Goal: Transaction & Acquisition: Purchase product/service

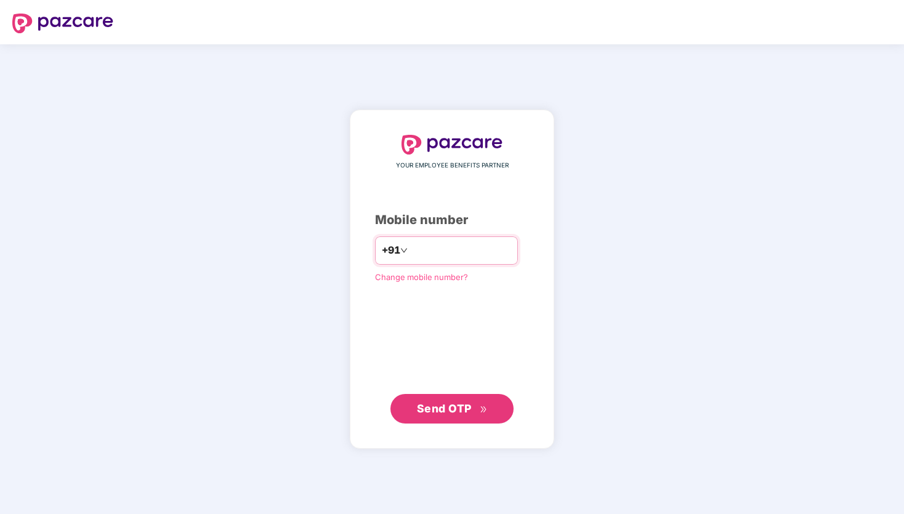
click at [483, 253] on input "number" at bounding box center [460, 251] width 101 height 20
type input "**********"
click at [469, 410] on span "Send OTP" at bounding box center [444, 408] width 55 height 13
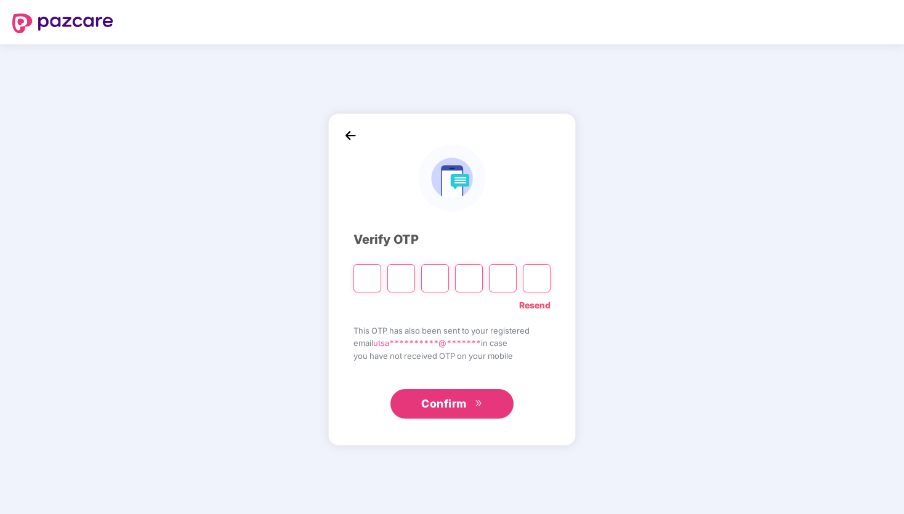
type input "*"
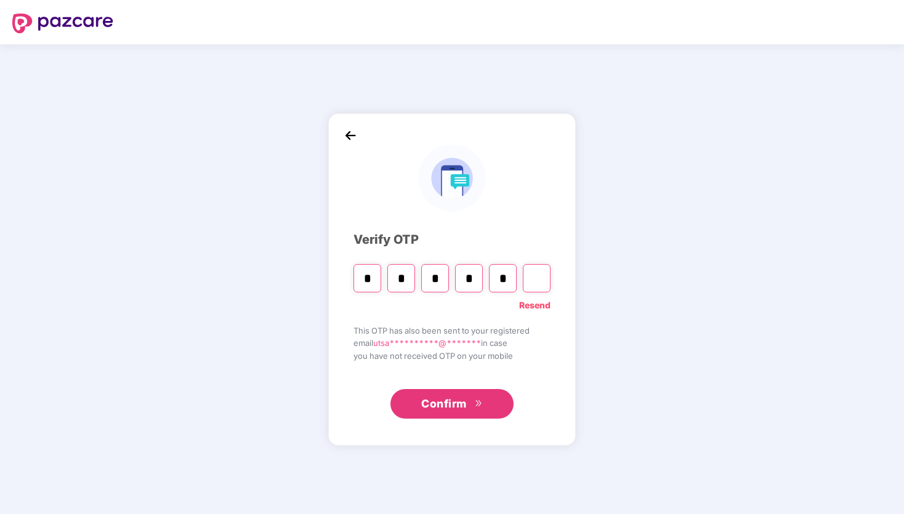
type input "*"
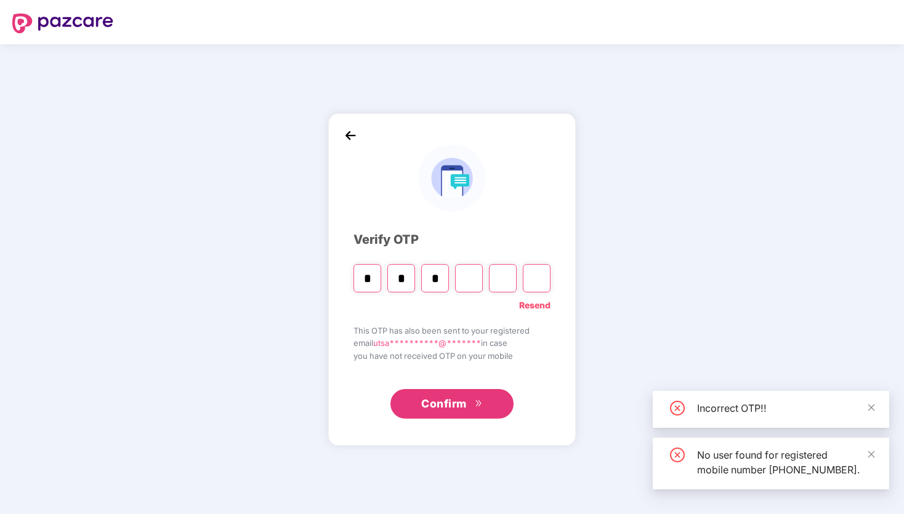
type input "*"
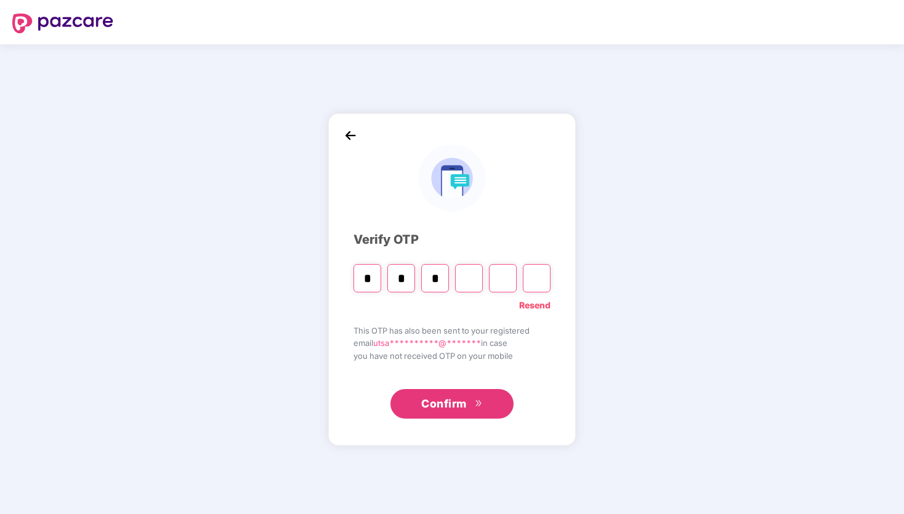
type input "*"
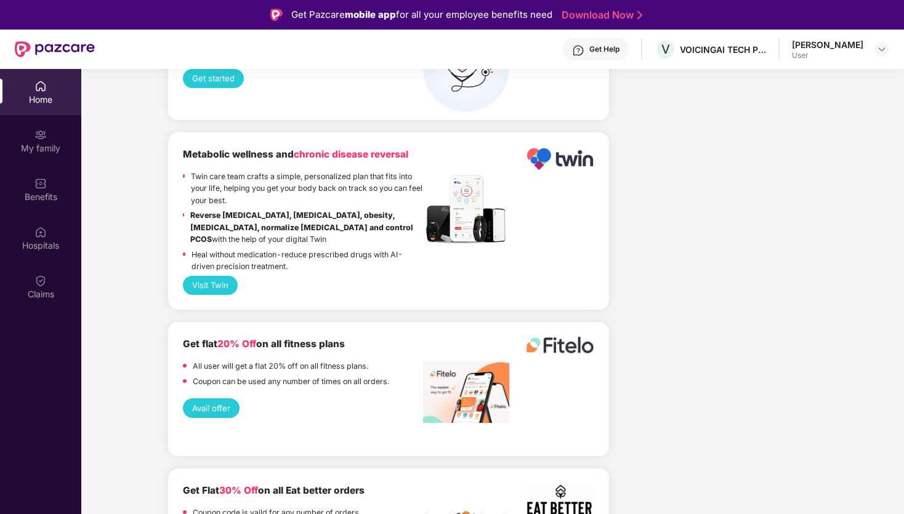
scroll to position [2330, 0]
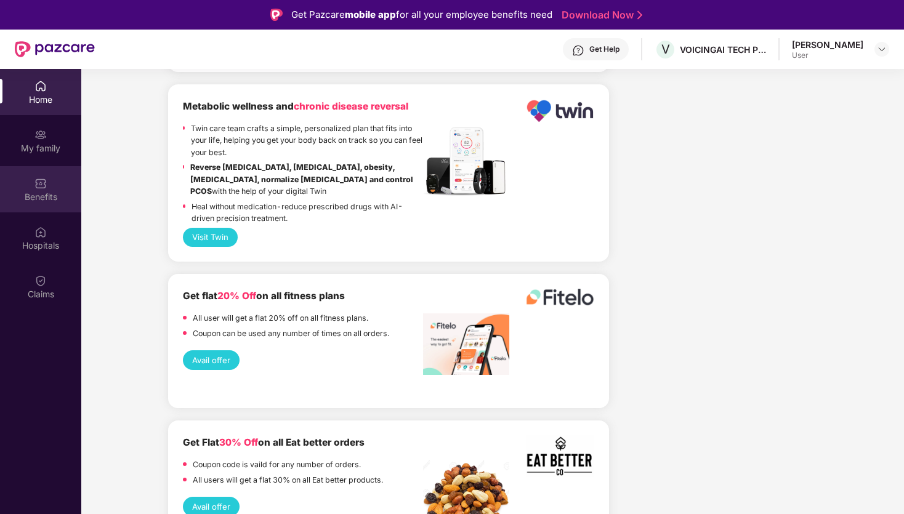
click at [46, 189] on img at bounding box center [41, 183] width 12 height 12
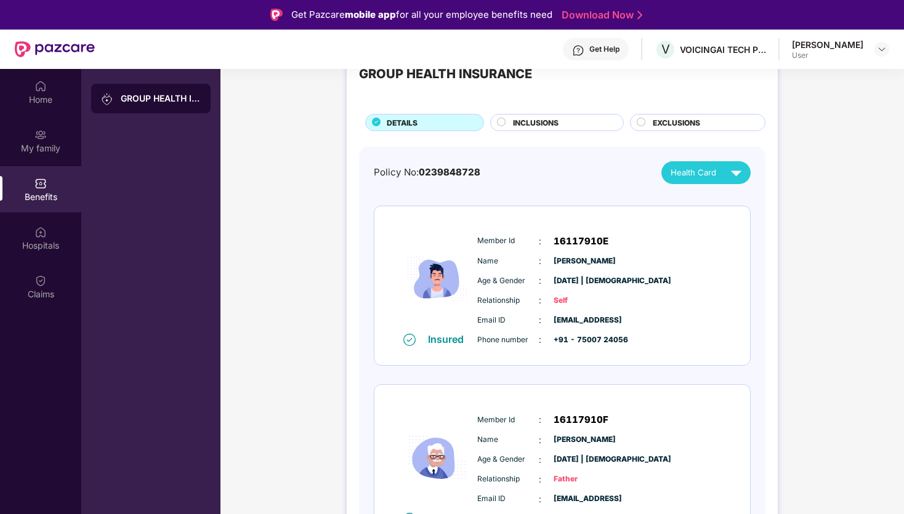
scroll to position [59, 0]
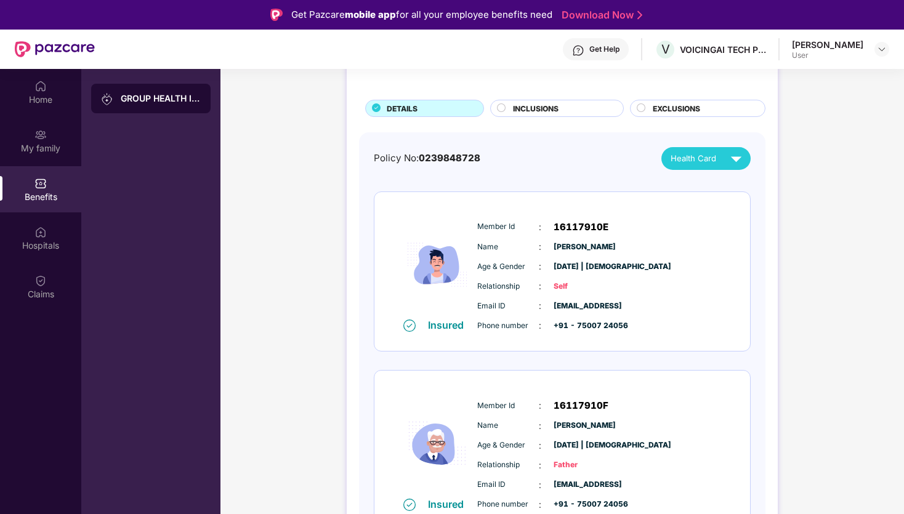
click at [540, 107] on span "INCLUSIONS" at bounding box center [536, 109] width 46 height 12
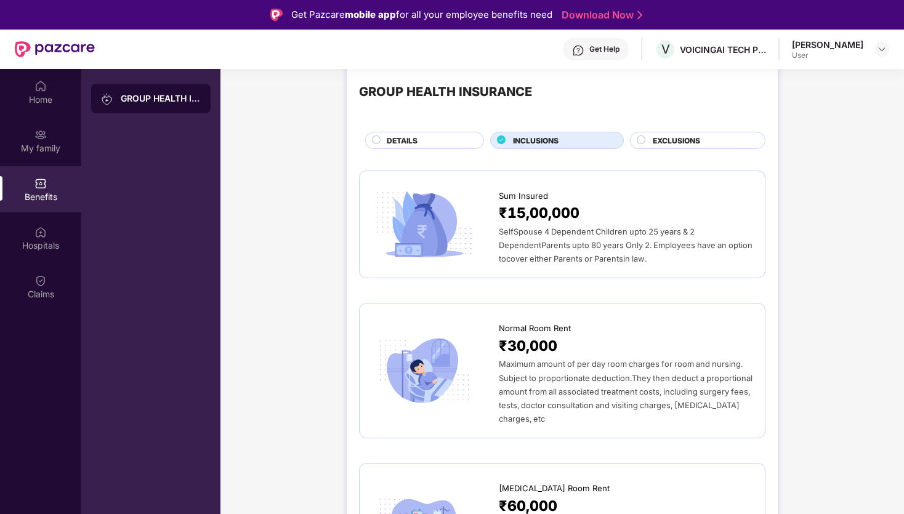
scroll to position [0, 0]
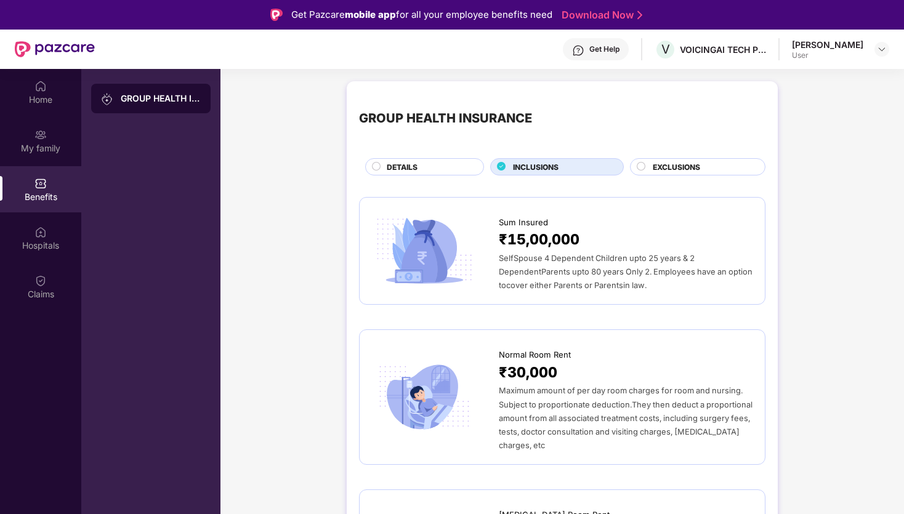
click at [442, 160] on div "DETAILS" at bounding box center [424, 166] width 119 height 17
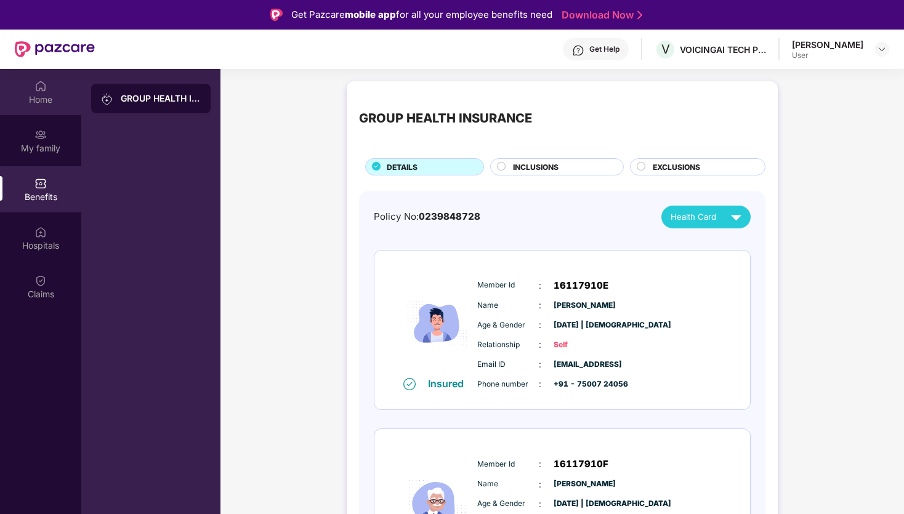
click at [21, 87] on div "Home" at bounding box center [40, 92] width 81 height 46
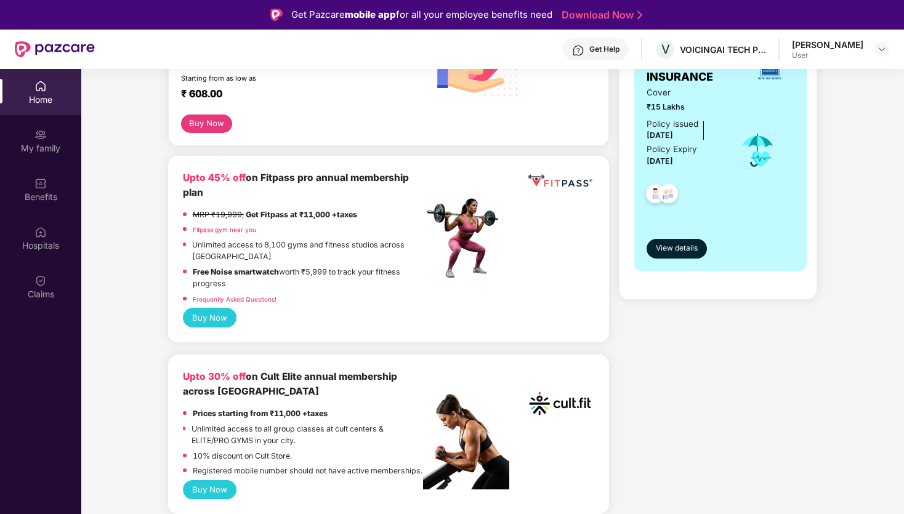
scroll to position [241, 0]
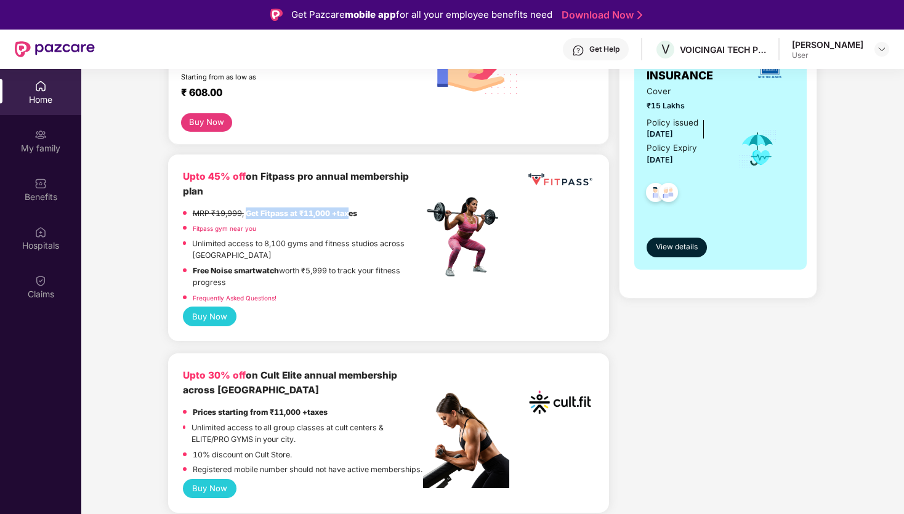
drag, startPoint x: 249, startPoint y: 213, endPoint x: 358, endPoint y: 213, distance: 109.1
click at [357, 213] on strong "Get Fitpass at ₹11,000 +taxes" at bounding box center [302, 213] width 112 height 9
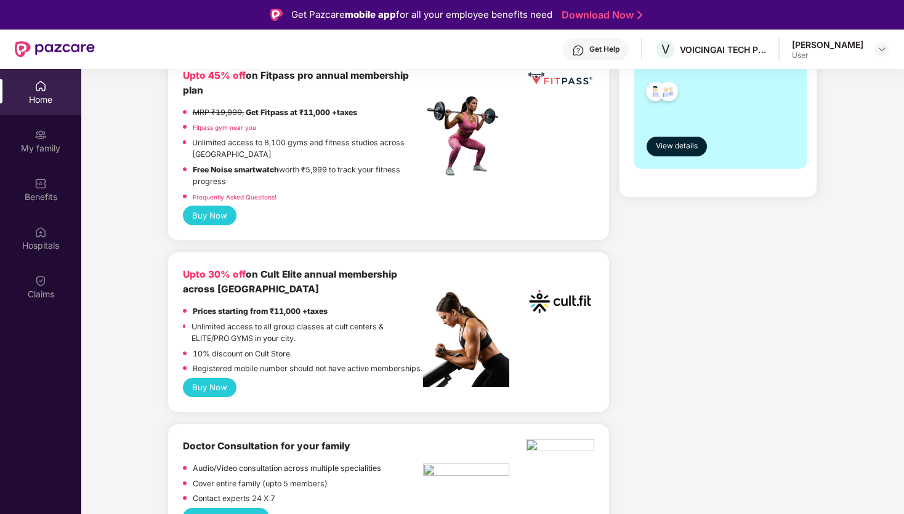
scroll to position [344, 0]
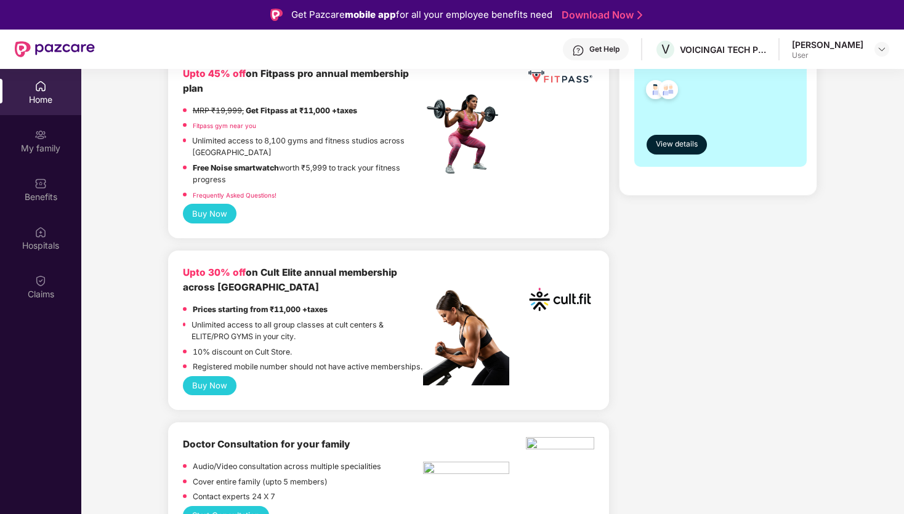
click at [216, 396] on button "Buy Now" at bounding box center [210, 385] width 54 height 19
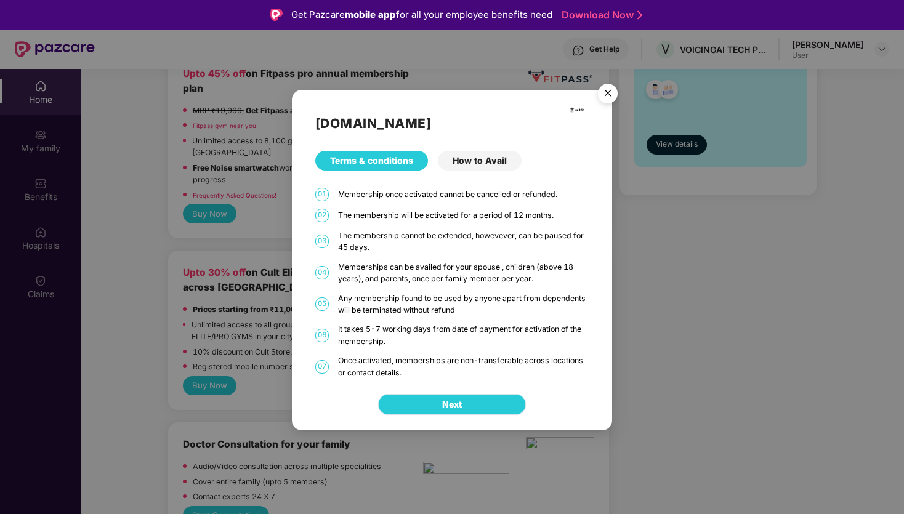
click at [482, 403] on button "Next" at bounding box center [452, 404] width 148 height 21
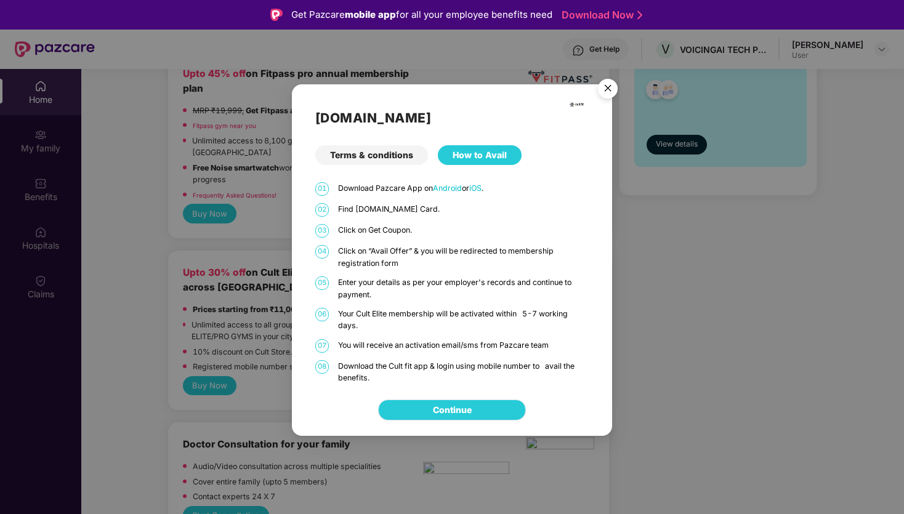
click at [467, 410] on link "Continue" at bounding box center [452, 411] width 39 height 14
drag, startPoint x: 371, startPoint y: 285, endPoint x: 486, endPoint y: 285, distance: 115.2
click at [484, 285] on p "Enter your details as per your employer's records and continue to payment." at bounding box center [463, 289] width 251 height 24
click at [486, 285] on p "Enter your details as per your employer's records and continue to payment." at bounding box center [463, 289] width 251 height 24
drag, startPoint x: 363, startPoint y: 343, endPoint x: 505, endPoint y: 343, distance: 141.7
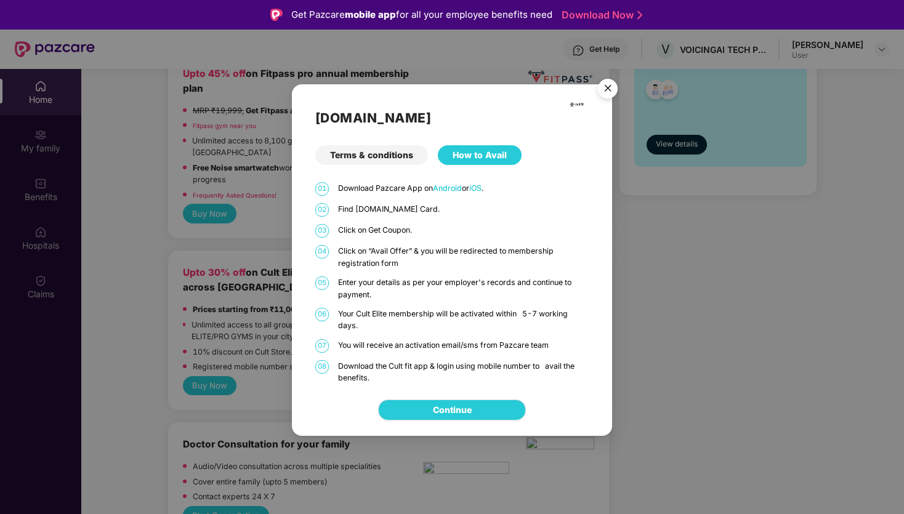
click at [502, 343] on p "You will receive an activation email/sms from Pazcare team" at bounding box center [463, 345] width 251 height 12
click at [505, 343] on p "You will receive an activation email/sms from Pazcare team" at bounding box center [463, 345] width 251 height 12
drag, startPoint x: 389, startPoint y: 364, endPoint x: 474, endPoint y: 364, distance: 85.0
click at [474, 364] on p "Download the Cult fit app & login using mobile number to avail the benefits." at bounding box center [463, 372] width 251 height 24
click at [384, 166] on div "[DOMAIN_NAME] Terms & conditions How to Avail 01 Download Pazcare App on Androi…" at bounding box center [452, 234] width 320 height 300
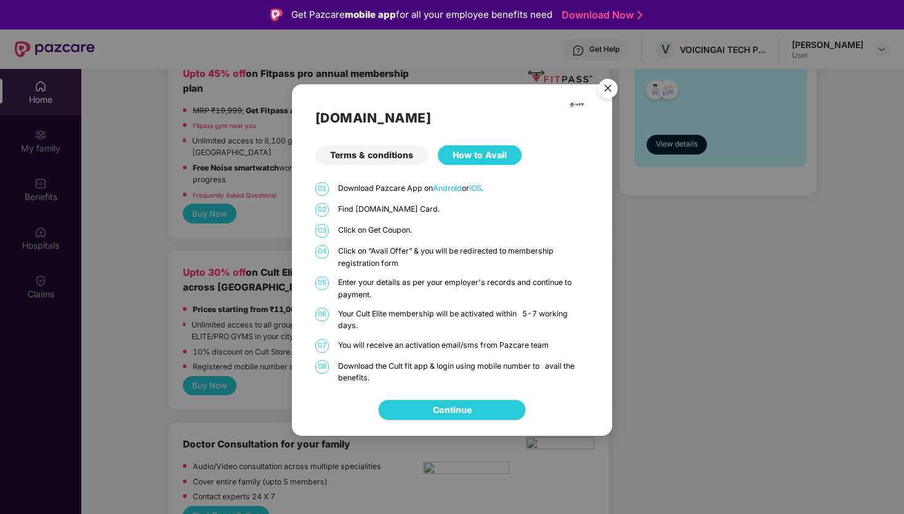
click at [378, 154] on div "Terms & conditions" at bounding box center [371, 155] width 113 height 20
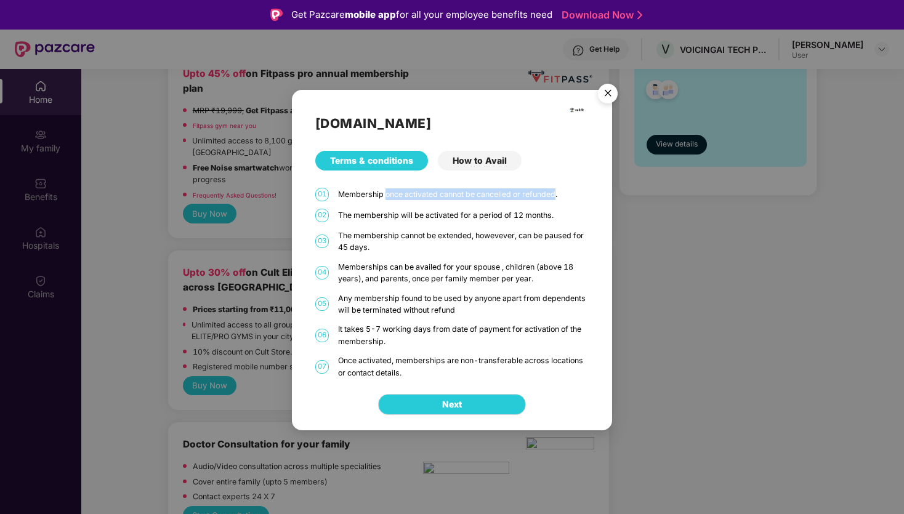
drag, startPoint x: 384, startPoint y: 195, endPoint x: 582, endPoint y: 195, distance: 197.2
click at [582, 195] on div "Membership once activated cannot be cancelled or refunded." at bounding box center [463, 195] width 251 height 12
drag, startPoint x: 397, startPoint y: 214, endPoint x: 563, endPoint y: 214, distance: 165.1
click at [563, 214] on div "The membership will be activated for a period of 12 months." at bounding box center [463, 215] width 251 height 12
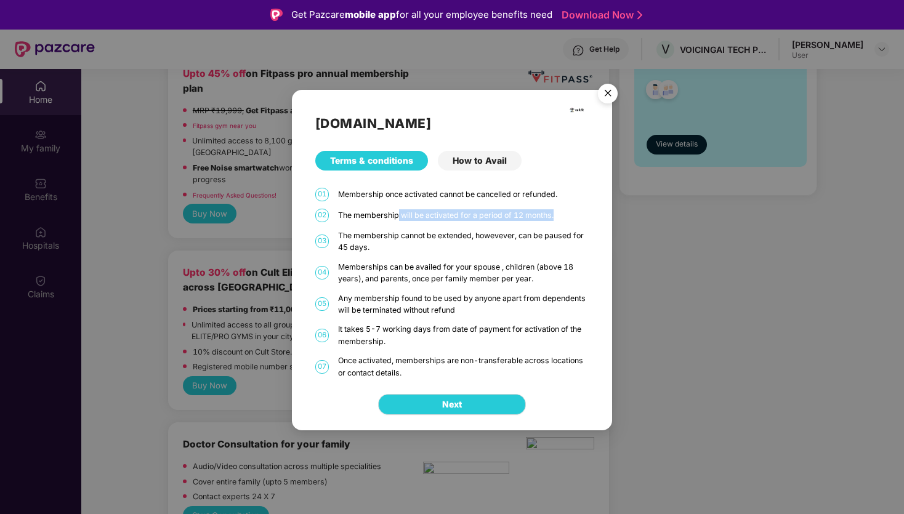
click at [563, 214] on div "The membership will be activated for a period of 12 months." at bounding box center [463, 215] width 251 height 12
drag, startPoint x: 364, startPoint y: 214, endPoint x: 552, endPoint y: 215, distance: 188.5
click at [552, 215] on div "The membership will be activated for a period of 12 months." at bounding box center [463, 215] width 251 height 12
drag, startPoint x: 367, startPoint y: 238, endPoint x: 494, endPoint y: 240, distance: 127.5
click at [494, 240] on div "The membership cannot be extended, howevever, can be paused for 45 days." at bounding box center [463, 242] width 251 height 24
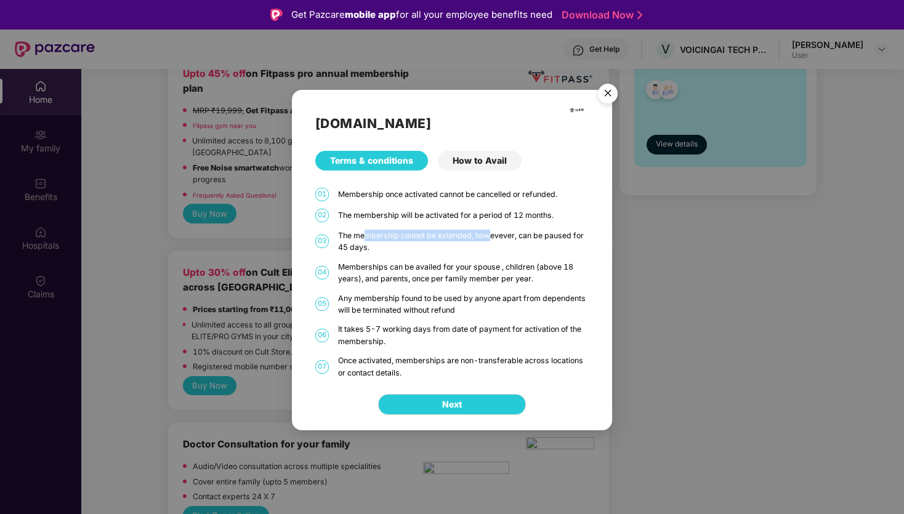
click at [494, 240] on div "The membership cannot be extended, howevever, can be paused for 45 days." at bounding box center [463, 242] width 251 height 24
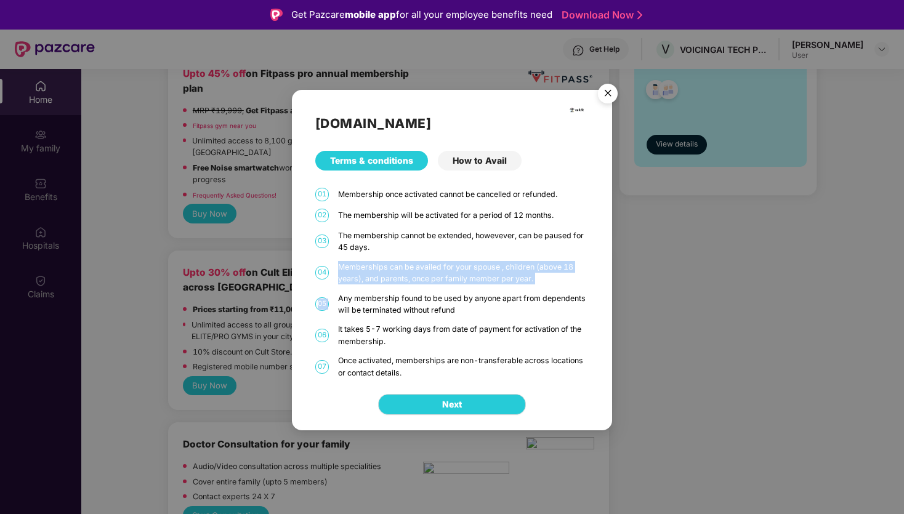
drag, startPoint x: 338, startPoint y: 264, endPoint x: 550, endPoint y: 285, distance: 212.4
click at [550, 285] on div "[DOMAIN_NAME] Terms & conditions How to Avail 01 Membership once activated cann…" at bounding box center [452, 235] width 320 height 290
drag, startPoint x: 357, startPoint y: 280, endPoint x: 512, endPoint y: 280, distance: 154.6
click at [512, 280] on div "Memberships can be availed for your spouse , children (above 18 years), and par…" at bounding box center [463, 273] width 251 height 24
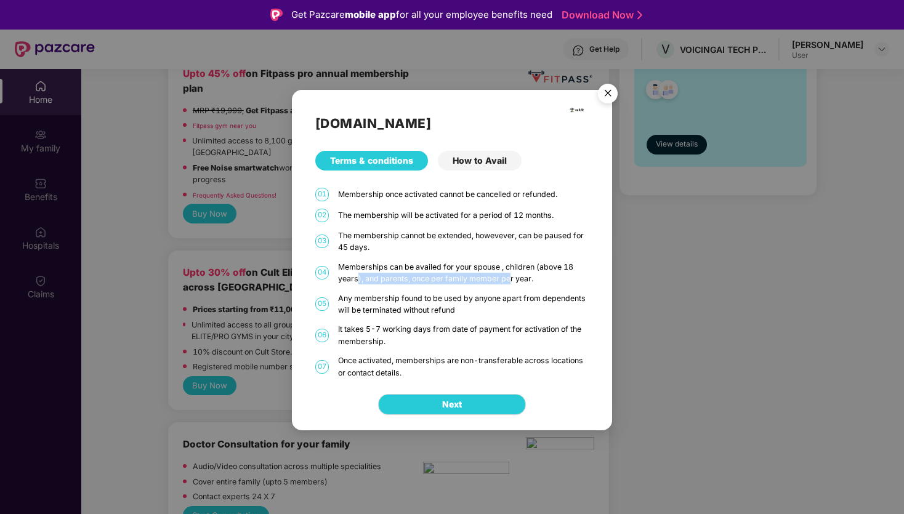
click at [512, 280] on div "Memberships can be availed for your spouse , children (above 18 years), and par…" at bounding box center [463, 273] width 251 height 24
drag, startPoint x: 416, startPoint y: 278, endPoint x: 529, endPoint y: 277, distance: 113.4
click at [529, 277] on div "Memberships can be availed for your spouse , children (above 18 years), and par…" at bounding box center [463, 273] width 251 height 24
click at [536, 279] on div "Memberships can be availed for your spouse , children (above 18 years), and par…" at bounding box center [463, 273] width 251 height 24
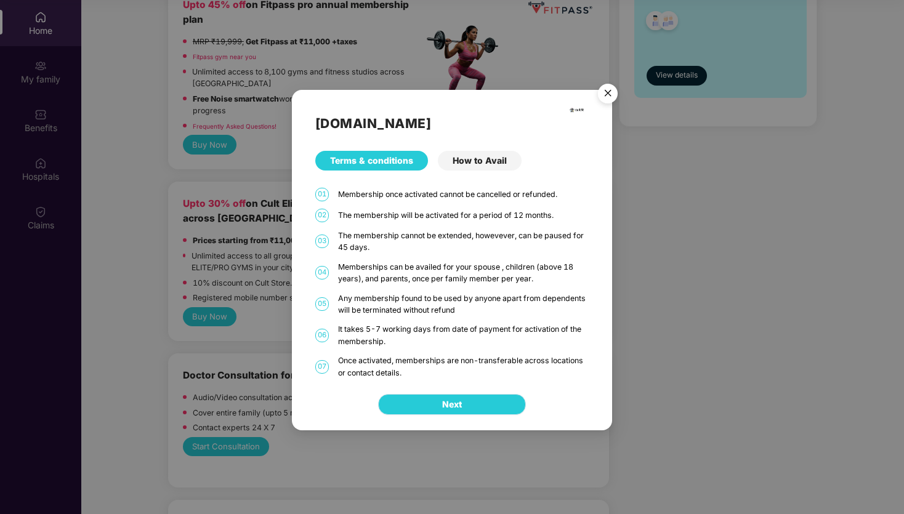
click at [476, 402] on button "Next" at bounding box center [452, 404] width 148 height 21
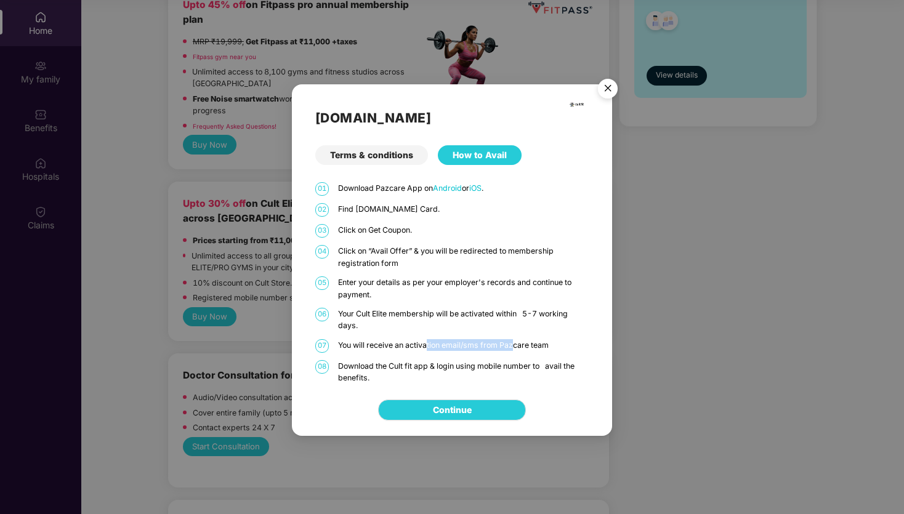
drag, startPoint x: 428, startPoint y: 347, endPoint x: 563, endPoint y: 347, distance: 134.9
click at [563, 347] on p "You will receive an activation email/sms from Pazcare team" at bounding box center [463, 345] width 251 height 12
drag, startPoint x: 375, startPoint y: 364, endPoint x: 498, endPoint y: 363, distance: 122.6
click at [495, 364] on p "Download the Cult fit app & login using mobile number to avail the benefits." at bounding box center [463, 372] width 251 height 24
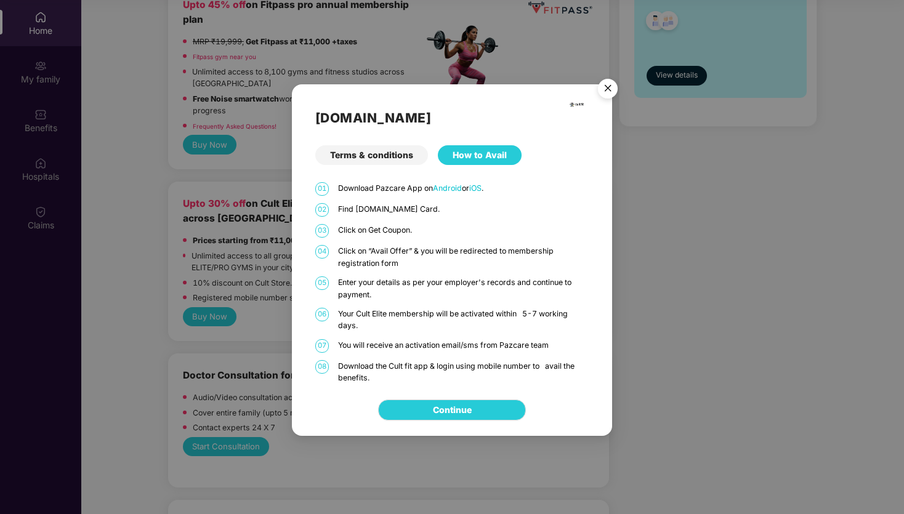
click at [498, 363] on p "Download the Cult fit app & login using mobile number to avail the benefits." at bounding box center [463, 372] width 251 height 24
click at [469, 409] on link "Continue" at bounding box center [452, 411] width 39 height 14
click at [610, 87] on img "Close" at bounding box center [608, 90] width 35 height 35
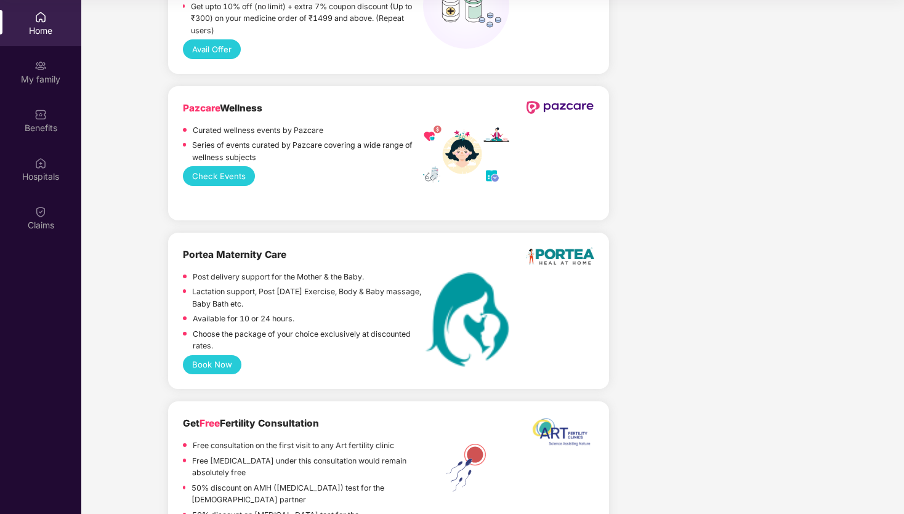
scroll to position [966, 0]
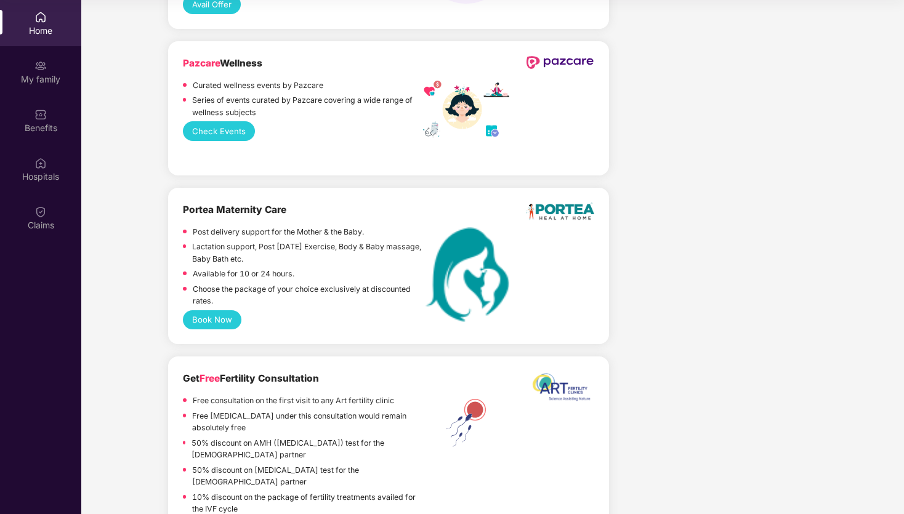
click at [276, 259] on p "Lactation support, Post [DATE] Exercise, Body & Baby massage, Baby Bath etc." at bounding box center [307, 253] width 231 height 24
